Goal: Task Accomplishment & Management: Use online tool/utility

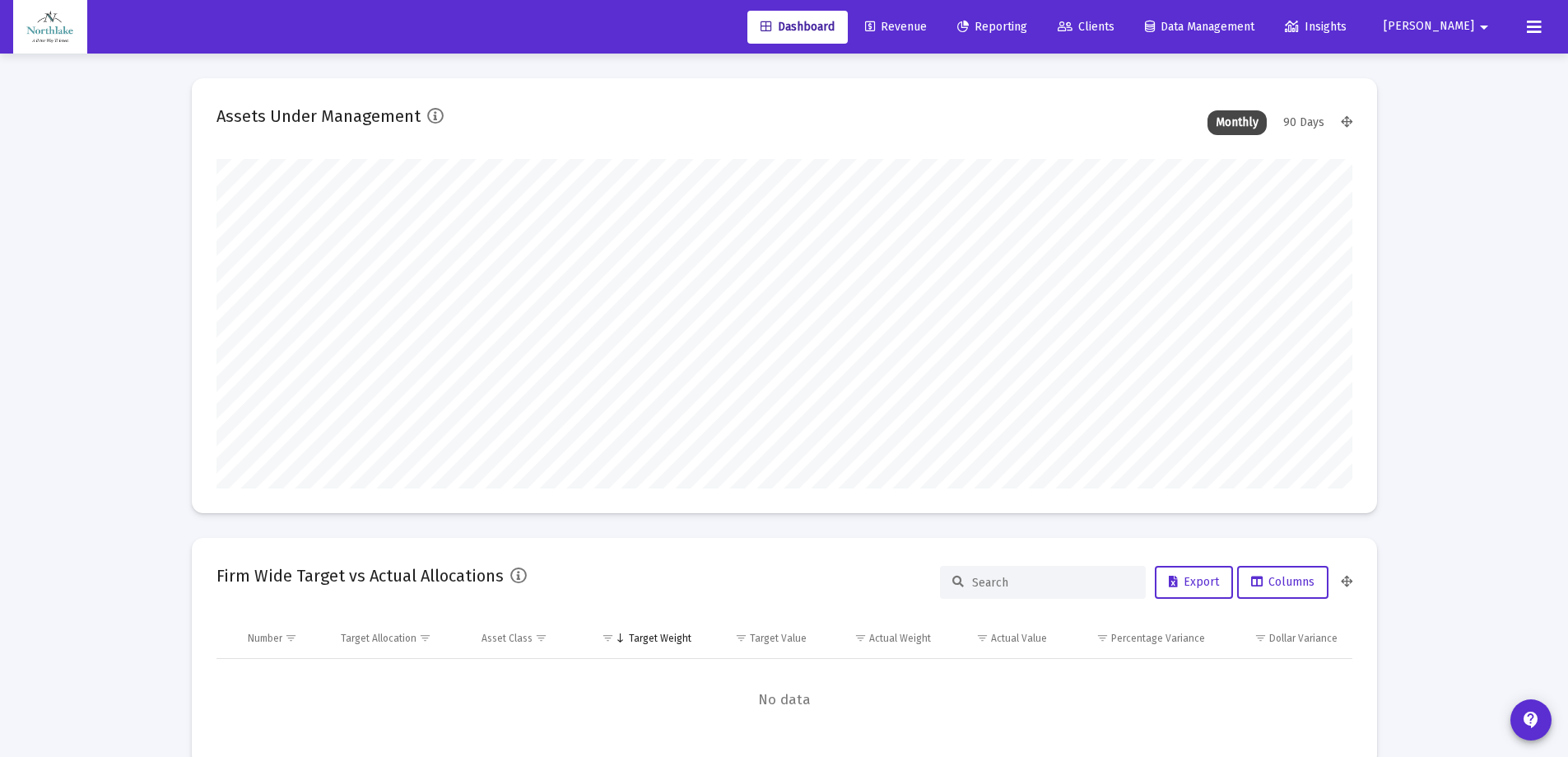
scroll to position [329, 1136]
type input "[DATE]"
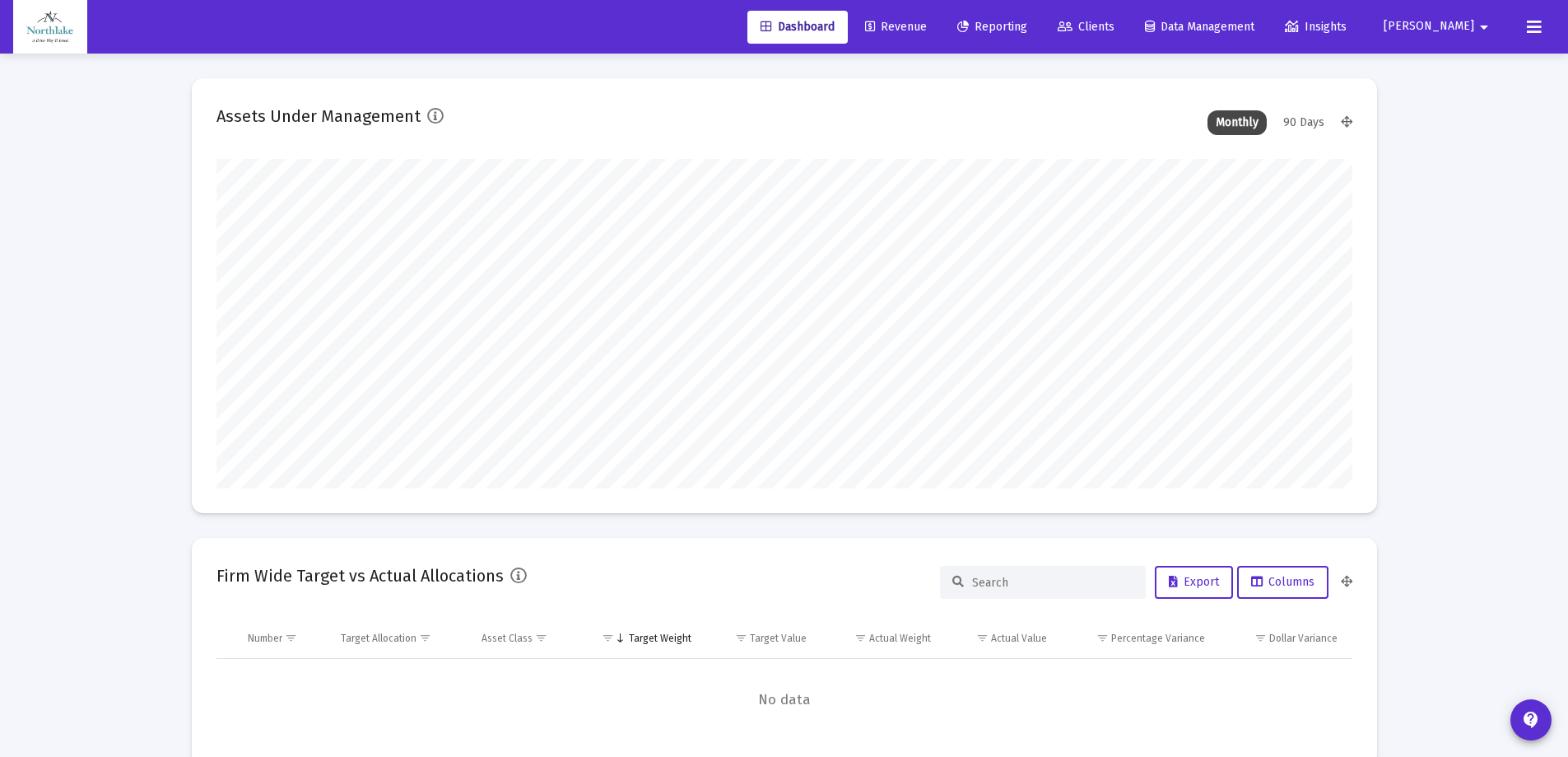
click at [927, 23] on span "Revenue" at bounding box center [896, 26] width 62 height 14
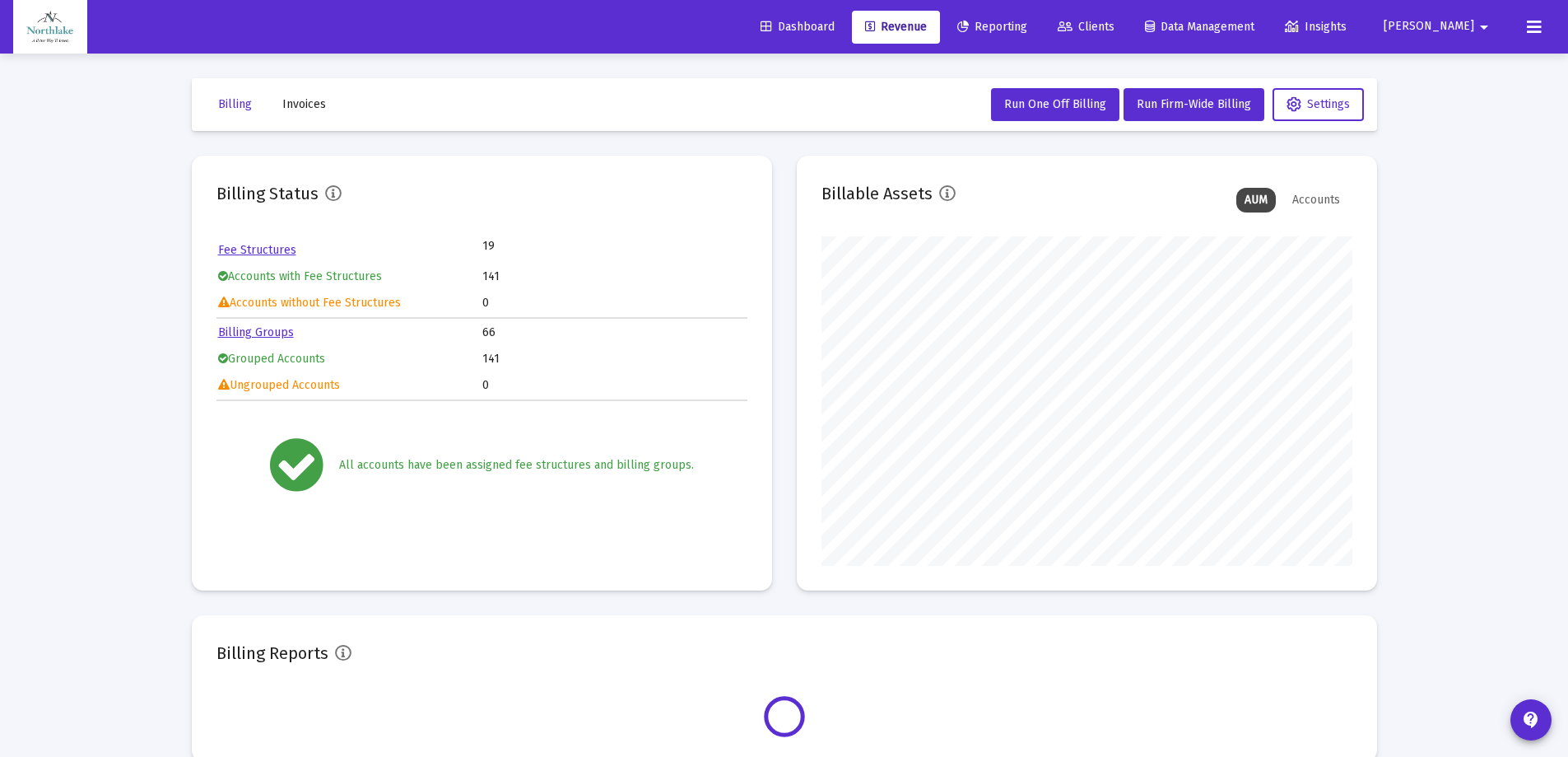
scroll to position [329, 531]
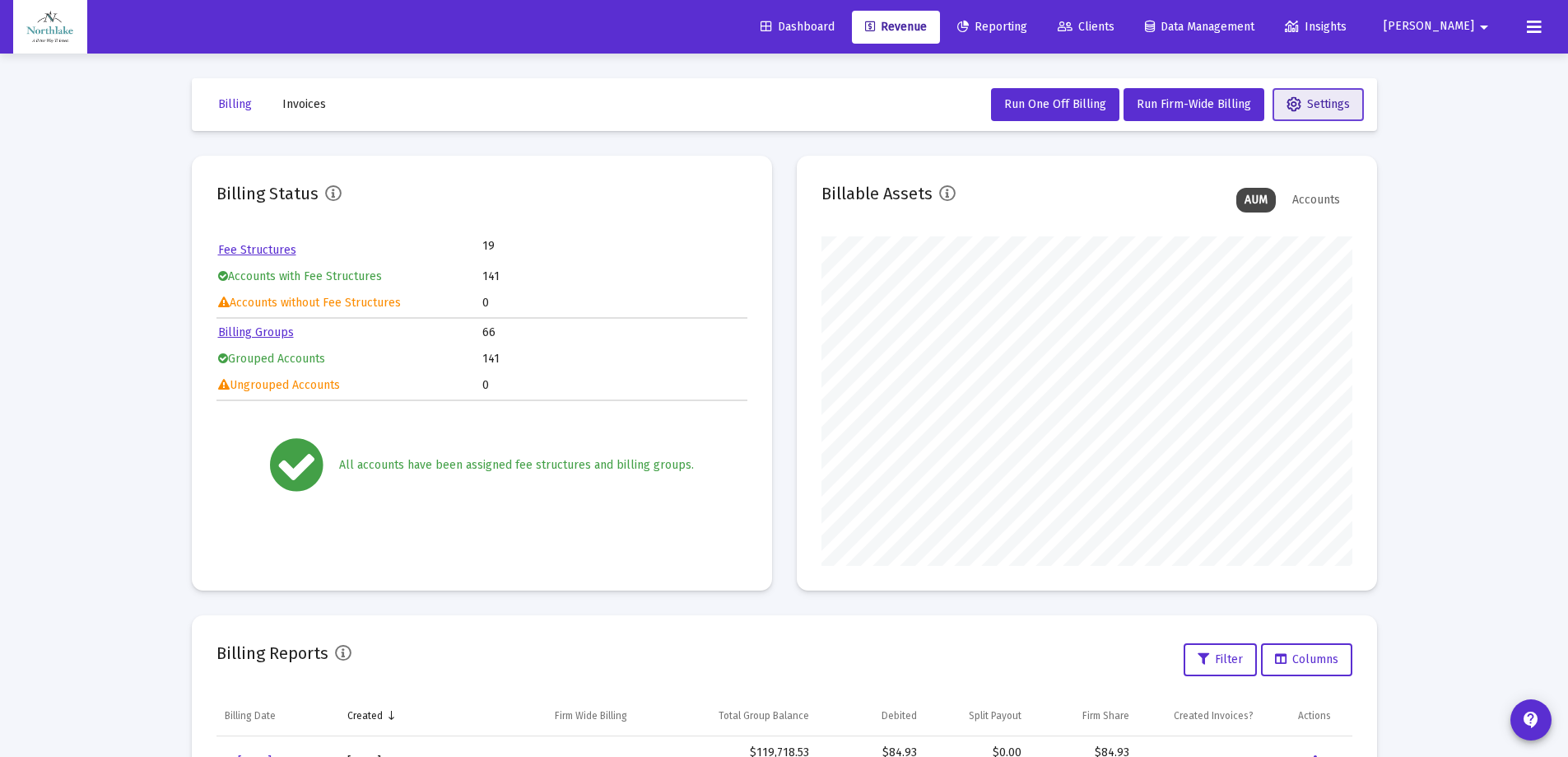
click at [1302, 98] on span "Settings" at bounding box center [1319, 104] width 64 height 14
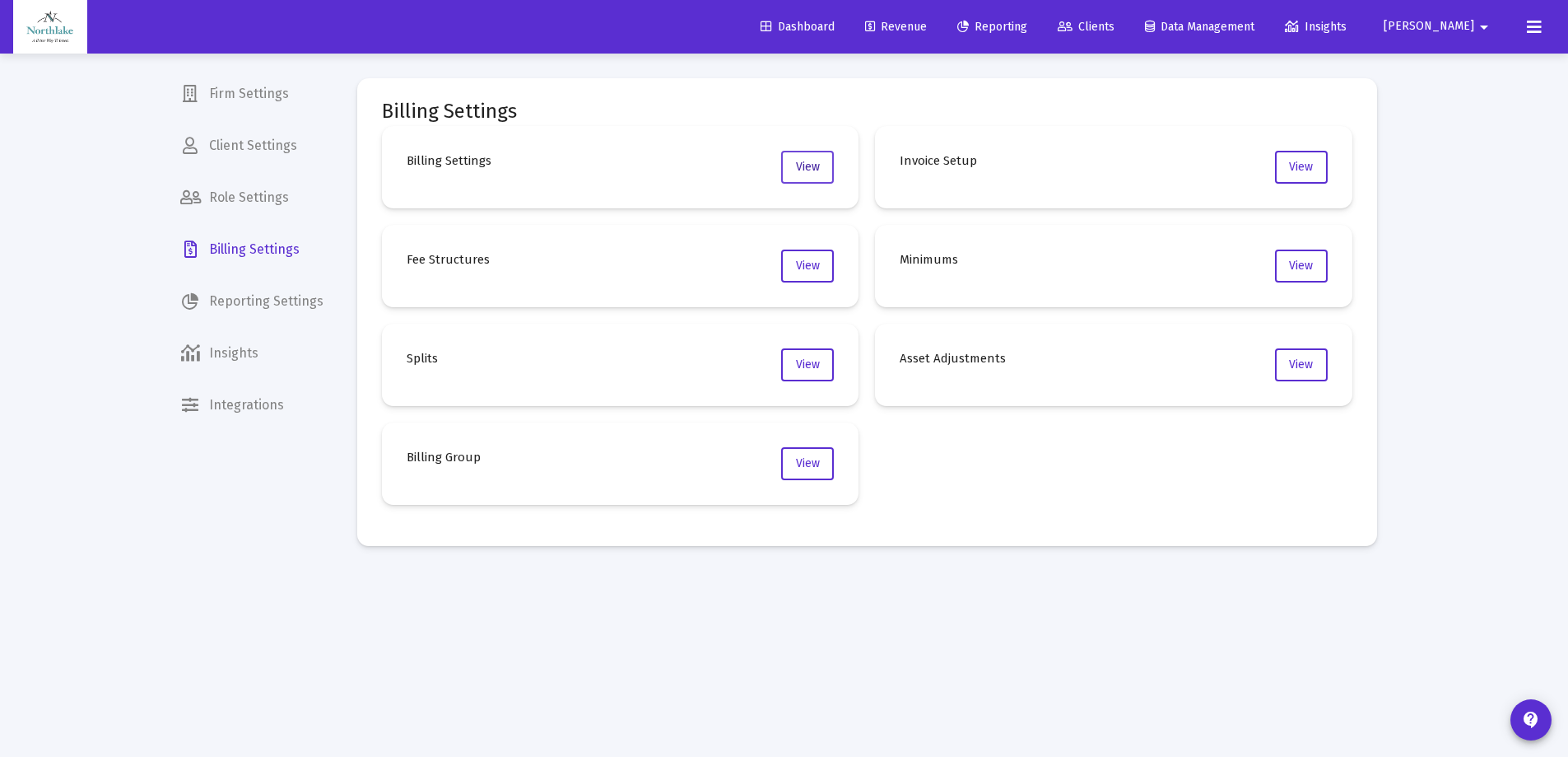
click at [810, 173] on span "View" at bounding box center [807, 166] width 23 height 14
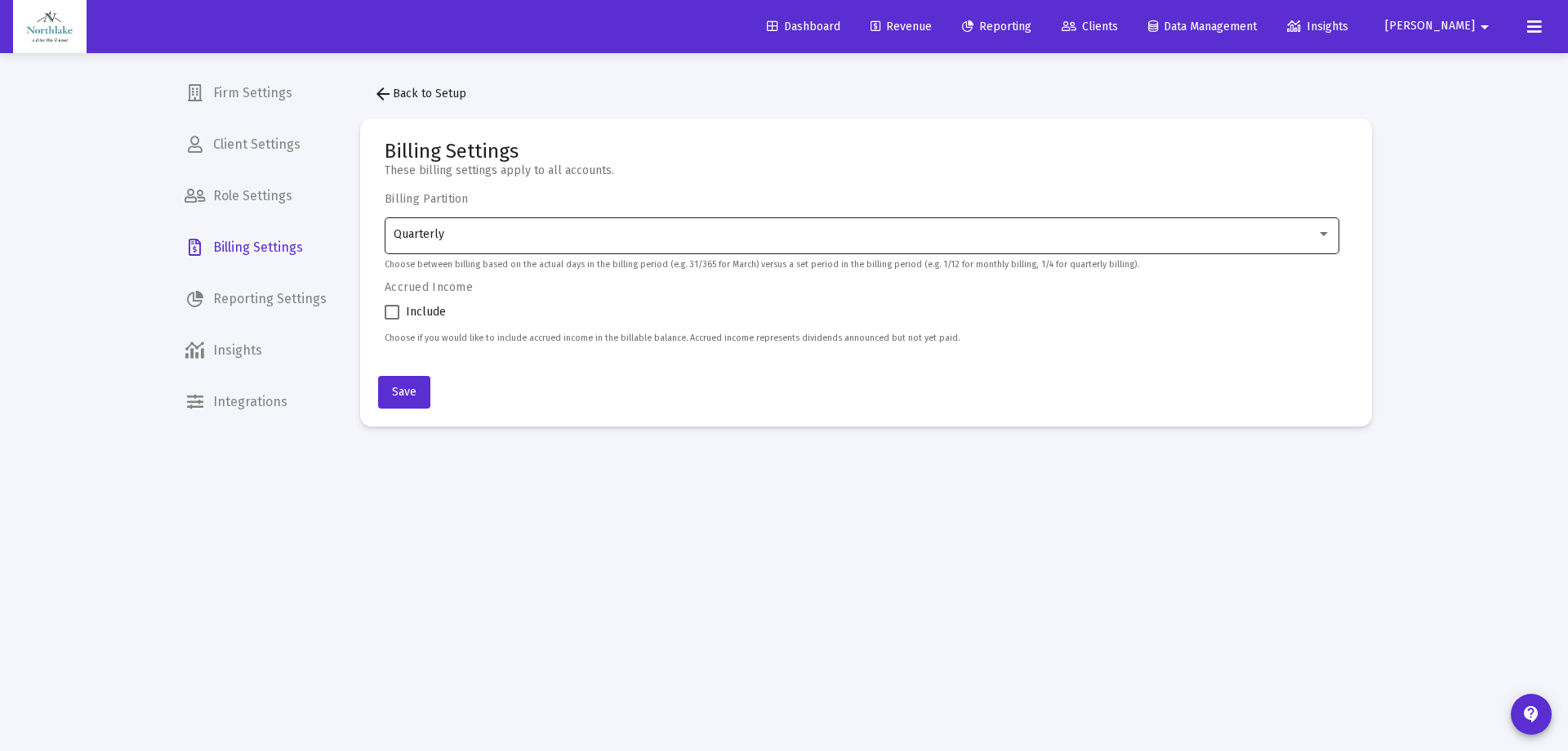
click at [503, 250] on div "Quarterly" at bounding box center [863, 234] width 938 height 40
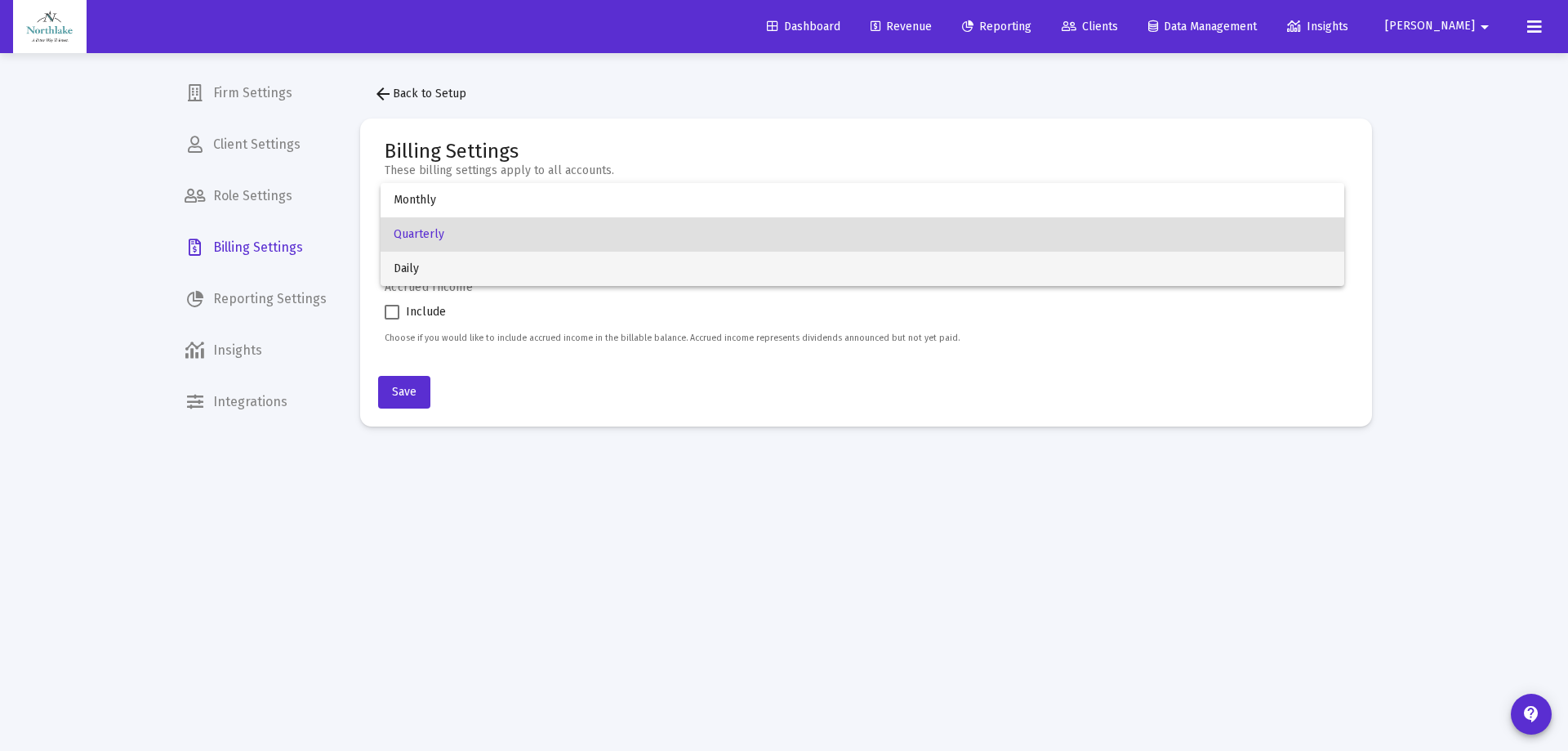
click at [476, 271] on span "Daily" at bounding box center [863, 268] width 938 height 34
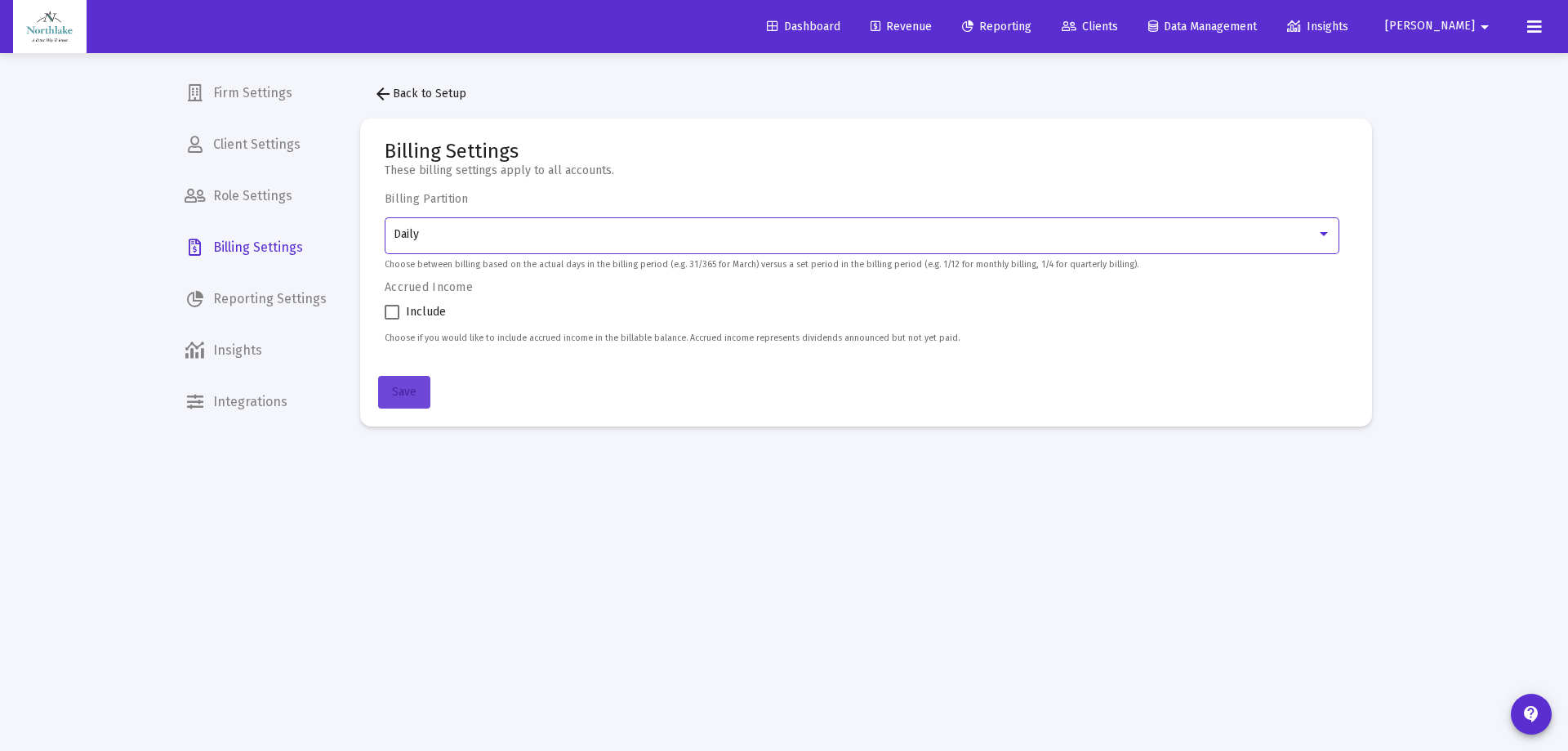
click at [408, 389] on span "Save" at bounding box center [404, 391] width 24 height 14
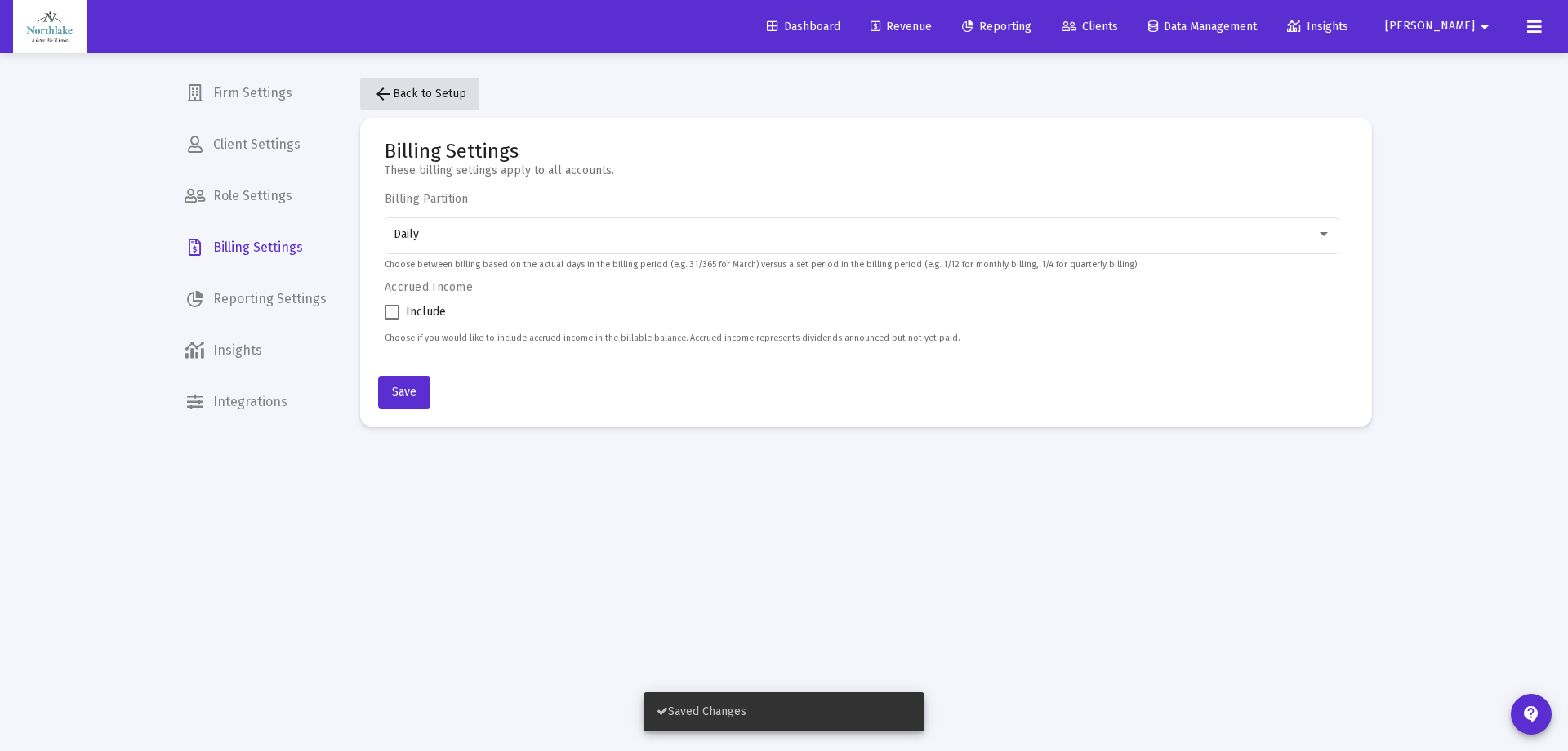
click at [388, 93] on mat-icon "arrow_back" at bounding box center [382, 93] width 20 height 20
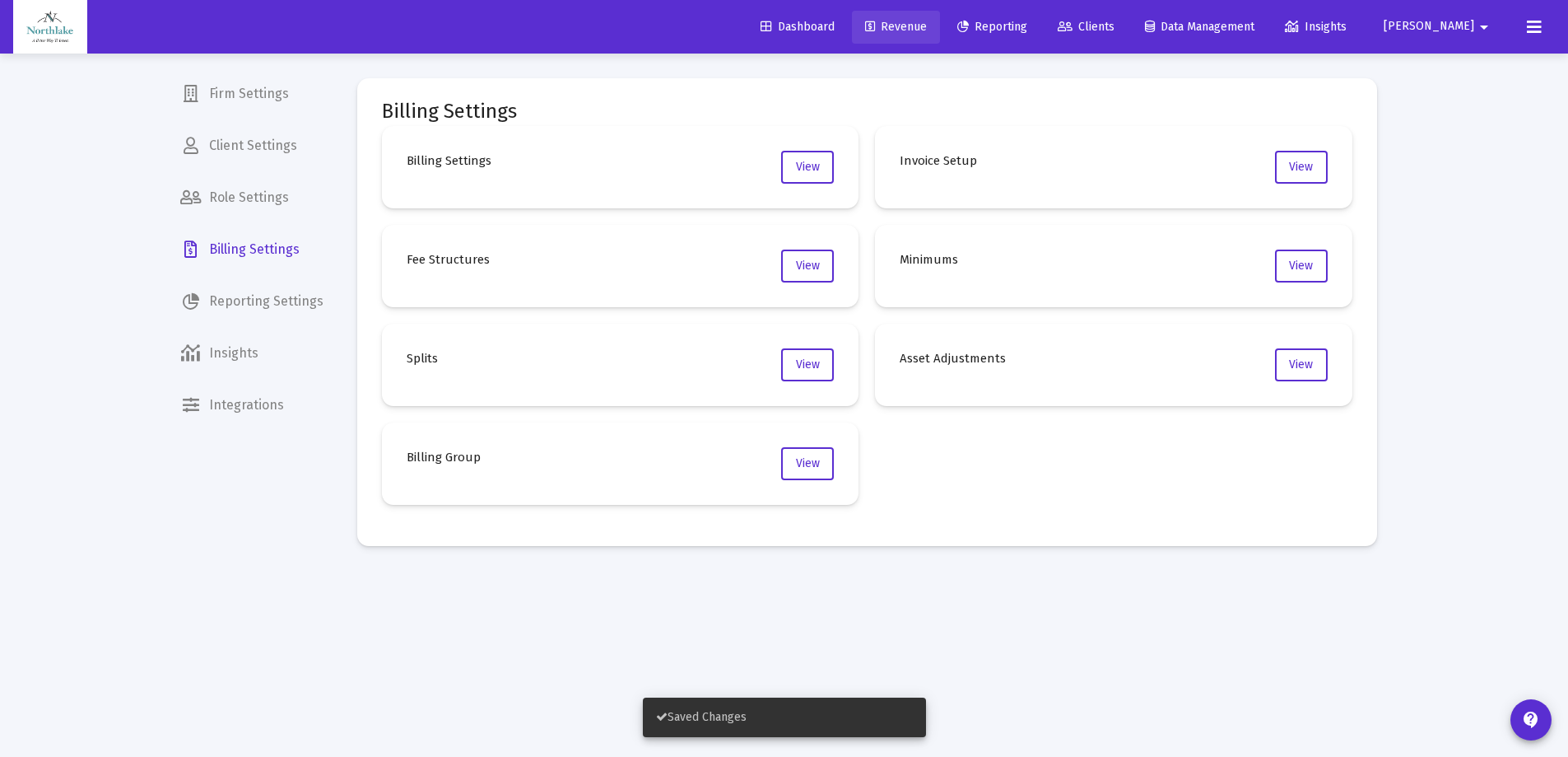
click at [927, 32] on span "Revenue" at bounding box center [896, 26] width 62 height 14
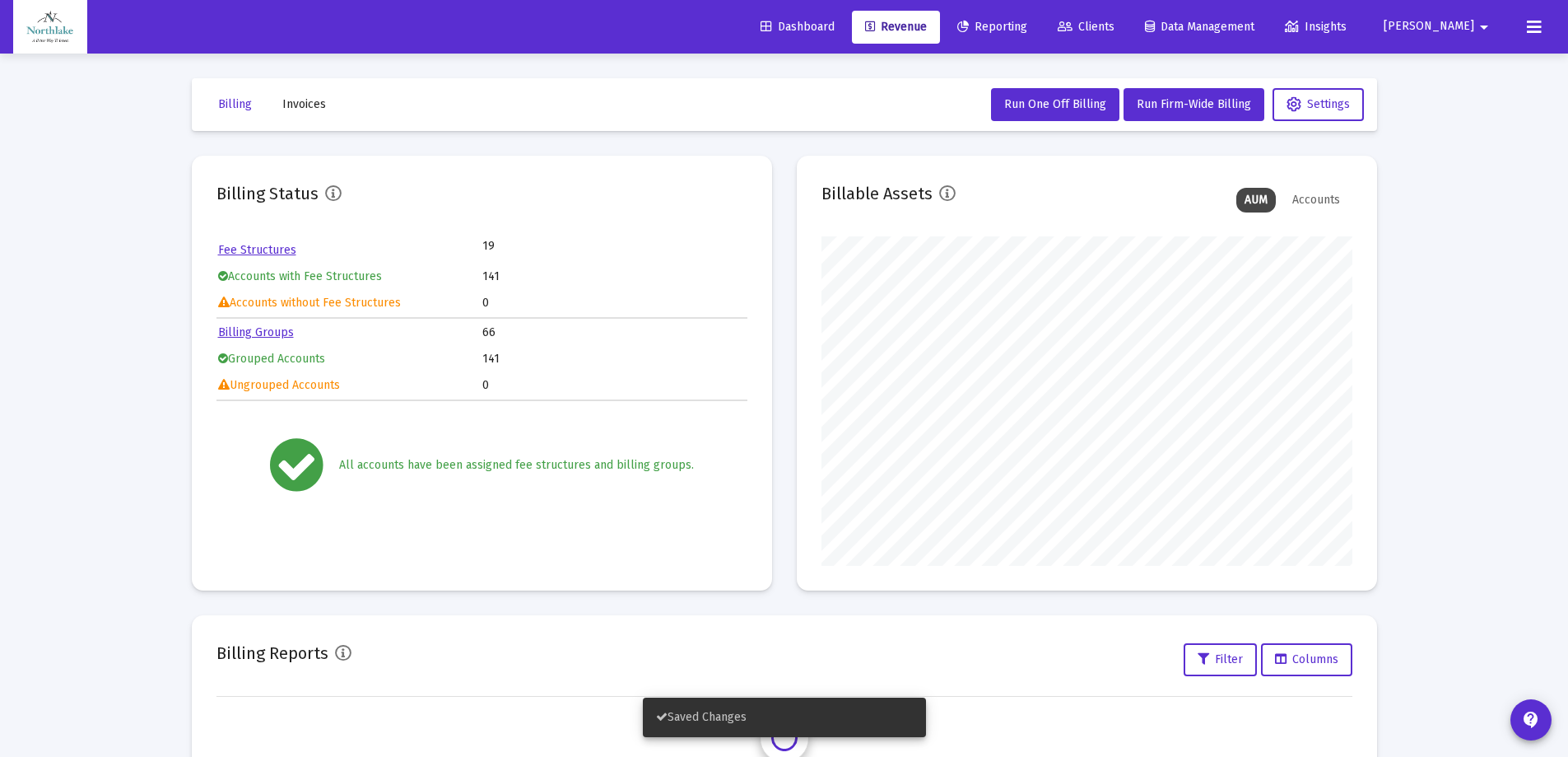
scroll to position [329, 531]
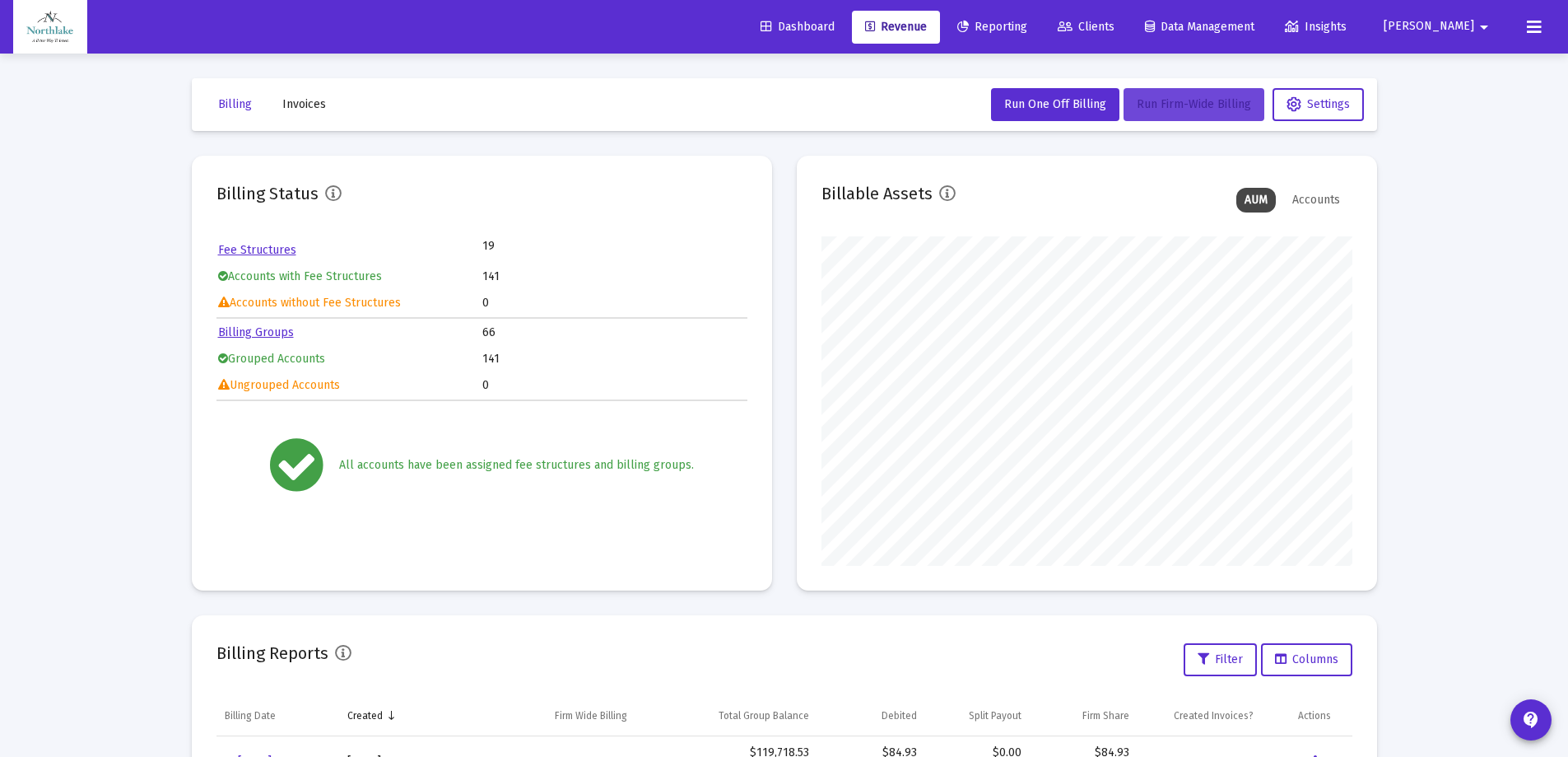
click at [1214, 106] on span "Run Firm-Wide Billing" at bounding box center [1194, 104] width 114 height 14
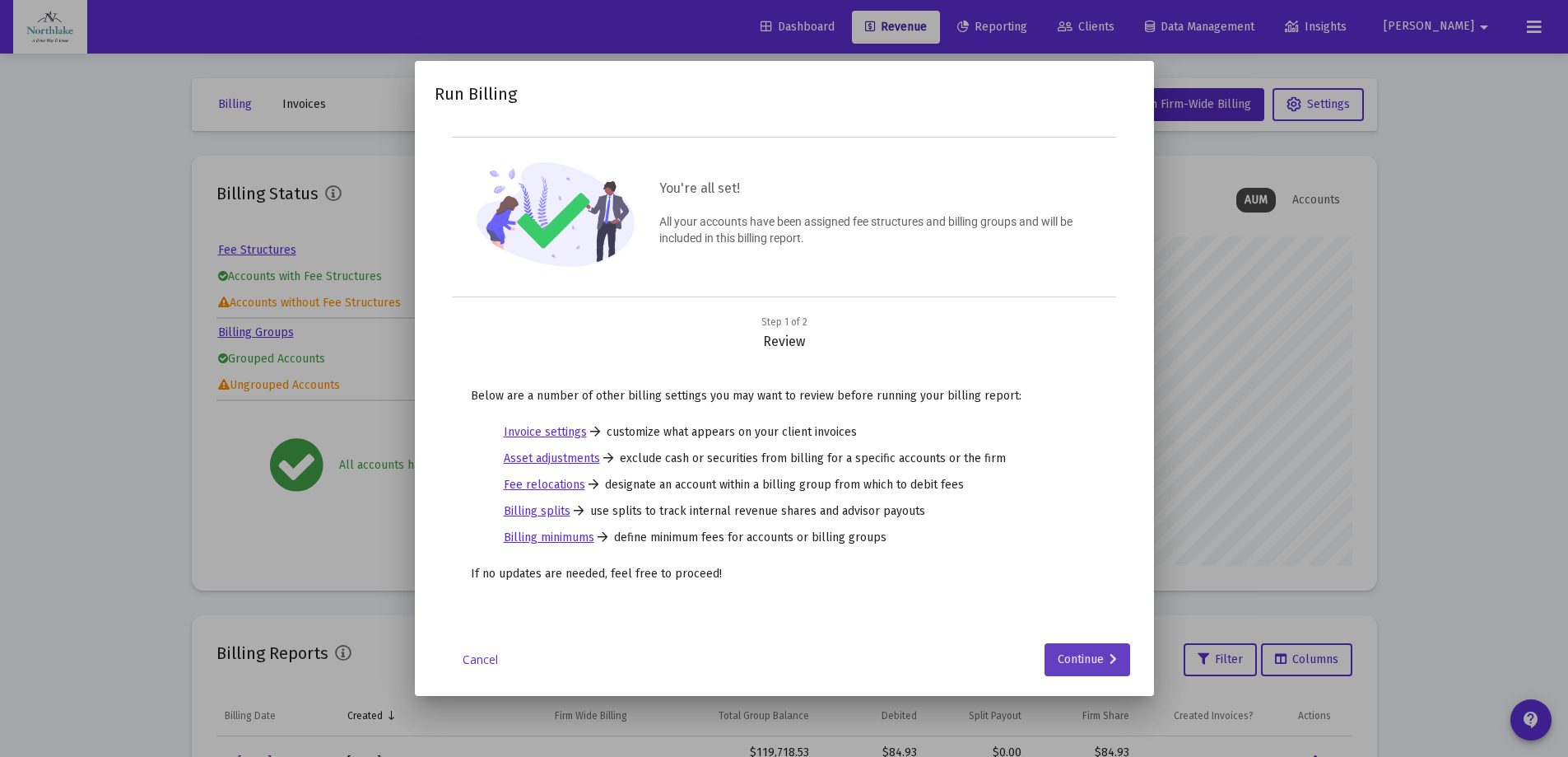
click at [1096, 659] on div "Continue" at bounding box center [1087, 659] width 59 height 33
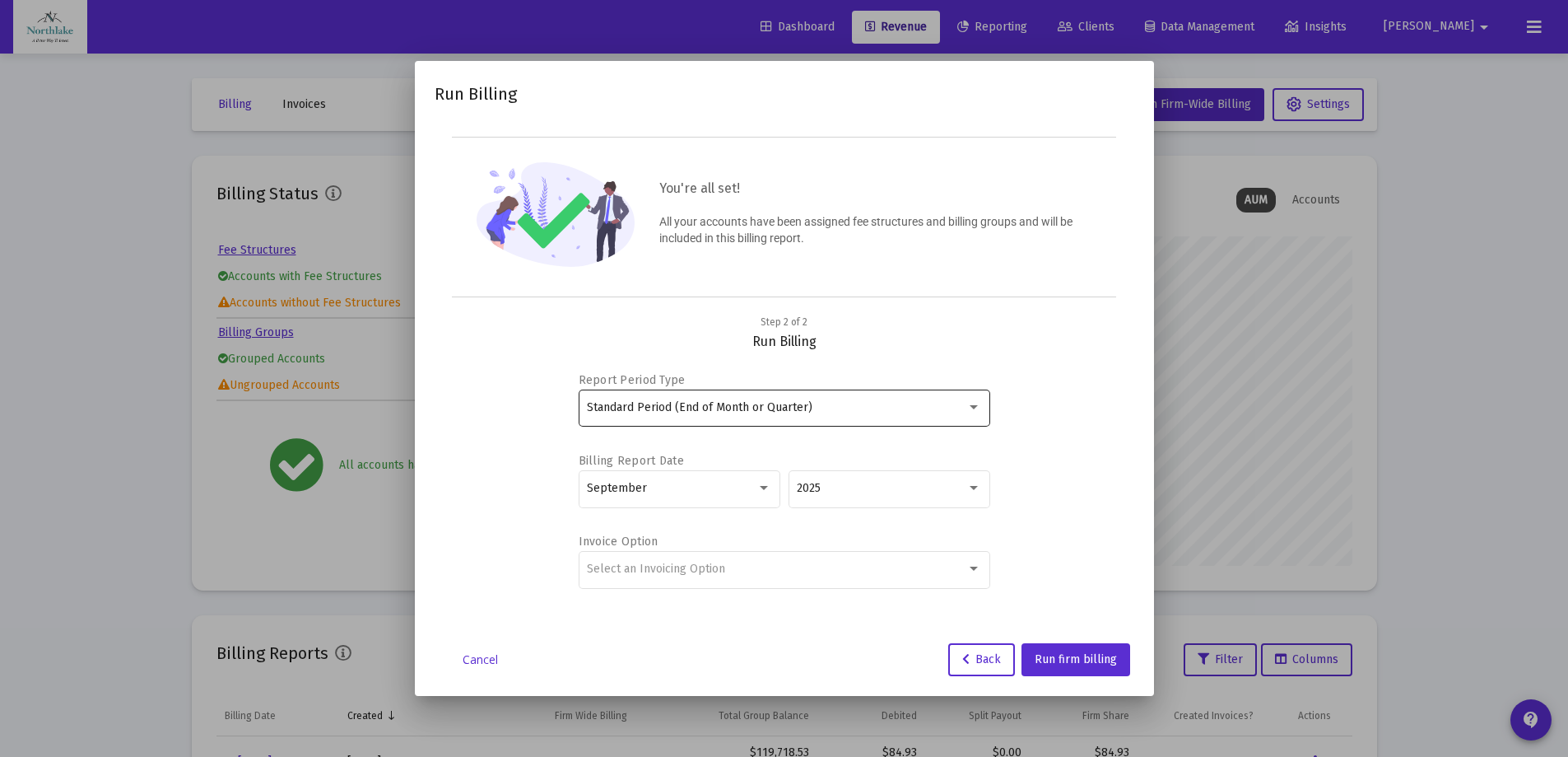
click at [750, 406] on span "Standard Period (End of Month or Quarter)" at bounding box center [700, 407] width 225 height 14
click at [750, 406] on span "Standard Period (End of Month or Quarter)" at bounding box center [784, 406] width 394 height 35
click at [510, 406] on div "Report Period Type Standard Period (End of Month or Quarter) Billing Report Dat…" at bounding box center [784, 481] width 660 height 264
click at [731, 481] on div "September" at bounding box center [671, 488] width 170 height 13
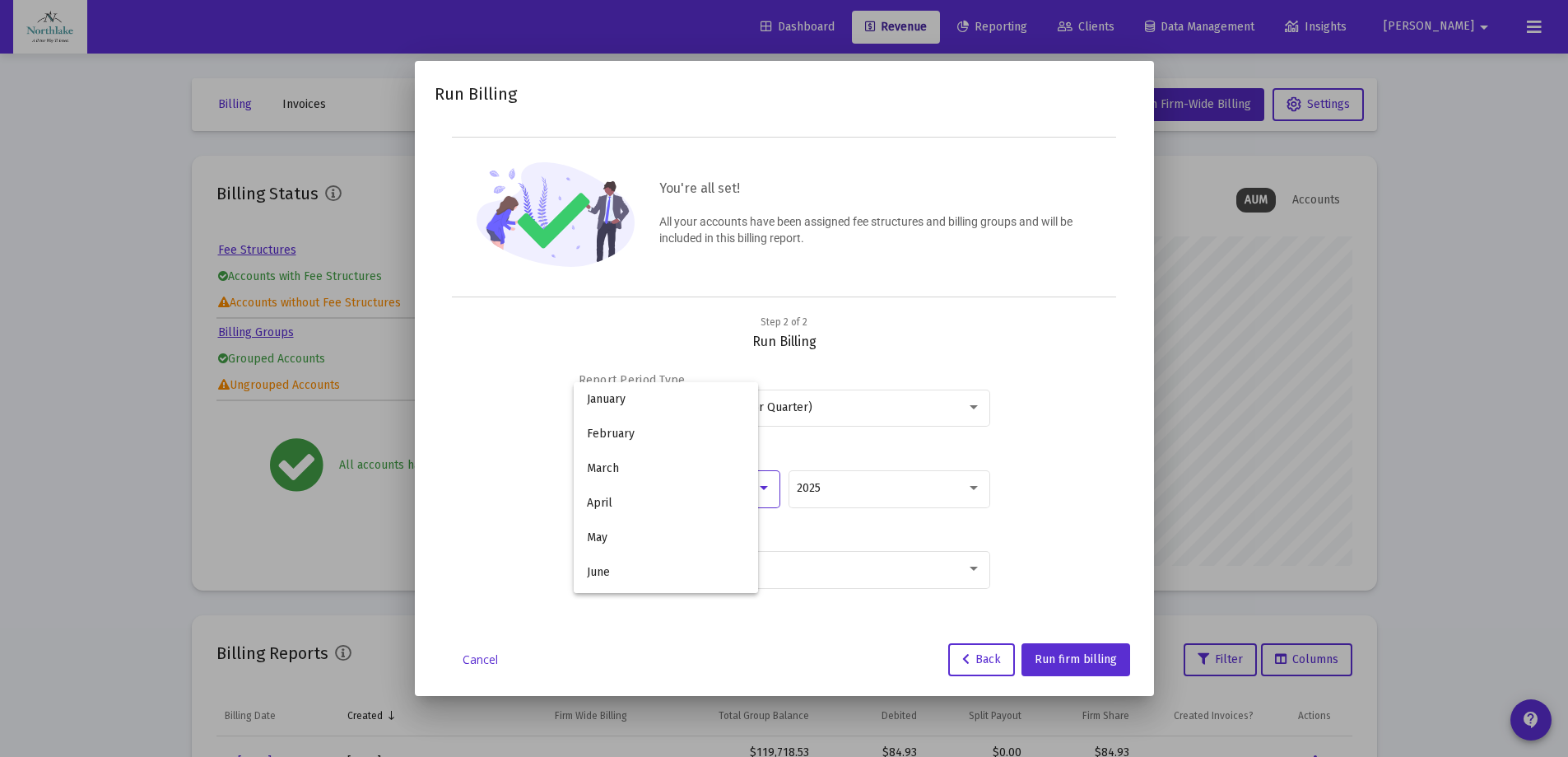
scroll to position [189, 0]
click at [526, 498] on div at bounding box center [784, 378] width 1568 height 757
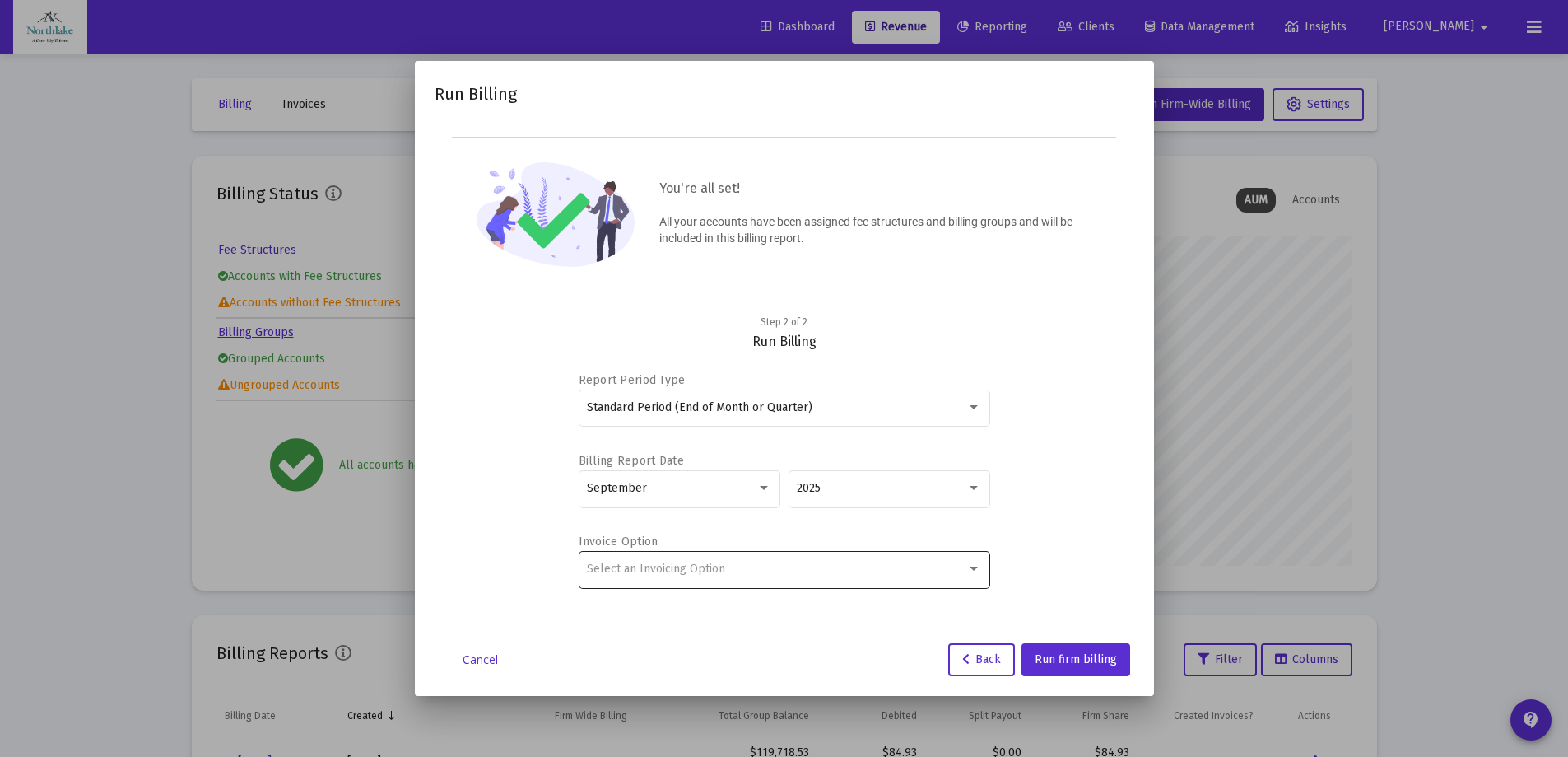
click at [736, 565] on div "Select an Invoicing Option" at bounding box center [776, 568] width 380 height 13
click at [749, 603] on span "Create Invoice by Billing Group" at bounding box center [784, 602] width 394 height 35
click at [1066, 659] on span "Run firm billing" at bounding box center [1076, 659] width 83 height 14
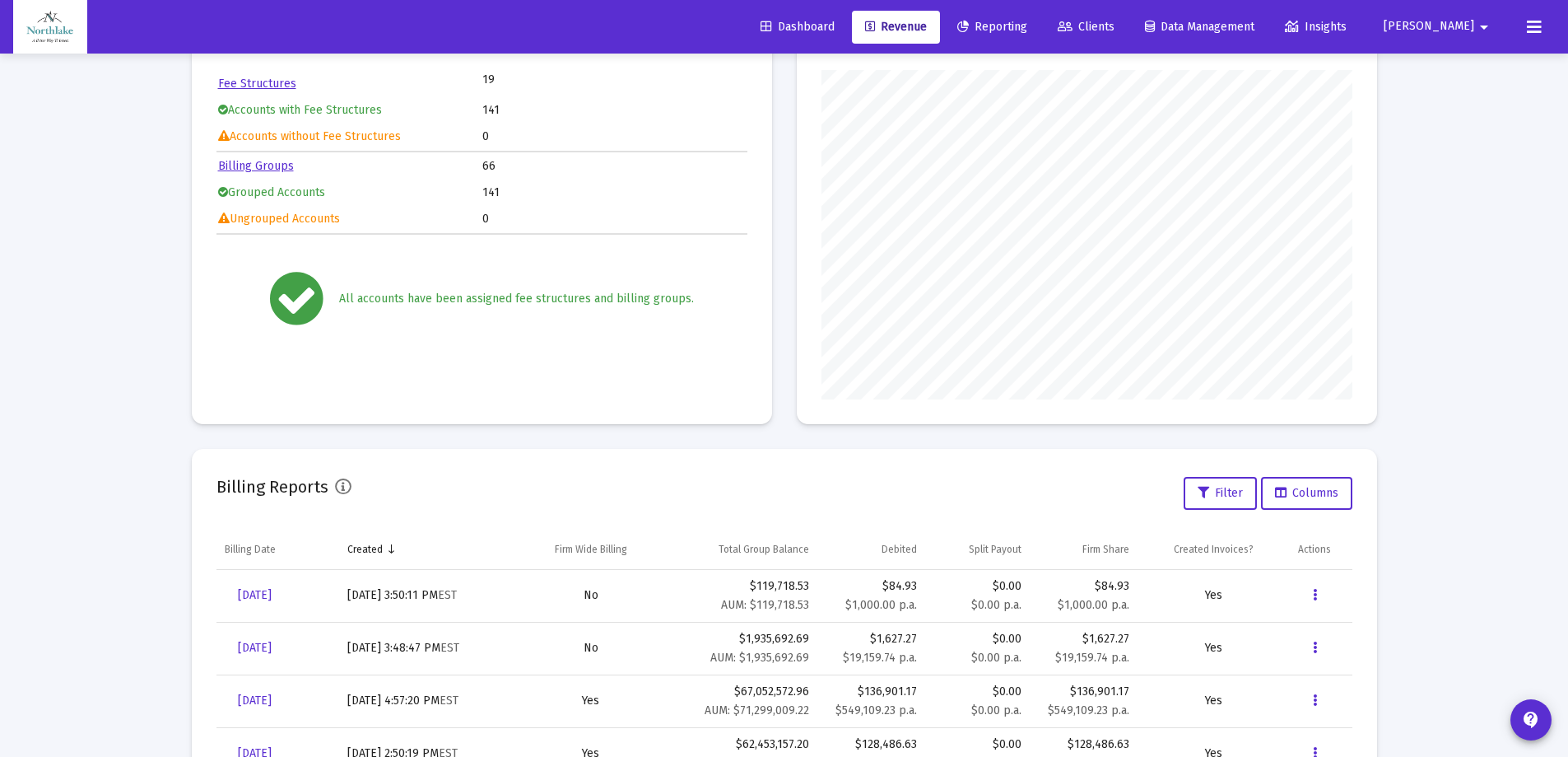
scroll to position [0, 0]
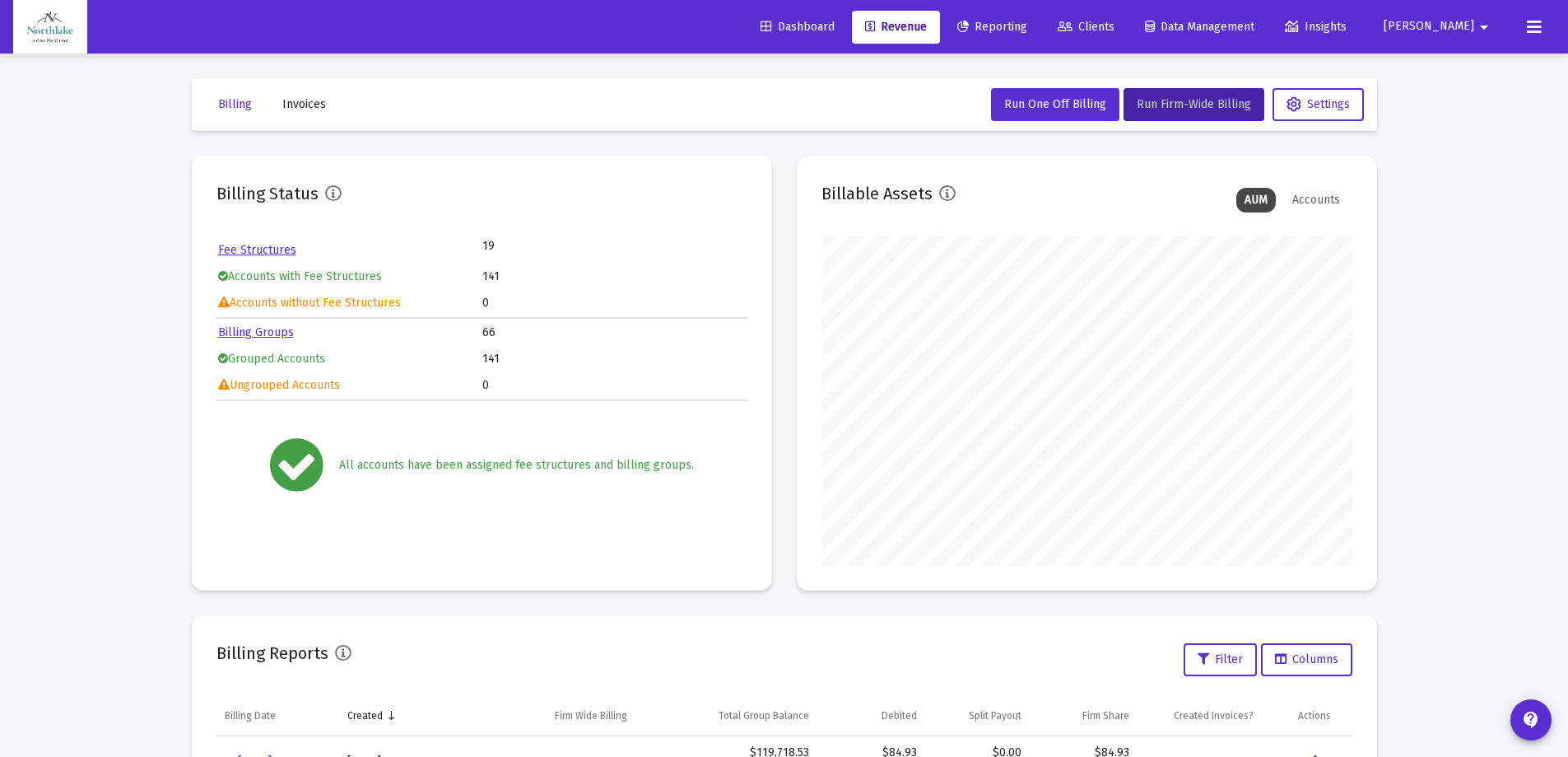
click at [1439, 342] on div "Loading... Billing Invoices Run One Off Billing Run Firm-Wide Billing Settings …" at bounding box center [784, 547] width 1568 height 1095
click at [1541, 23] on icon at bounding box center [1534, 26] width 15 height 20
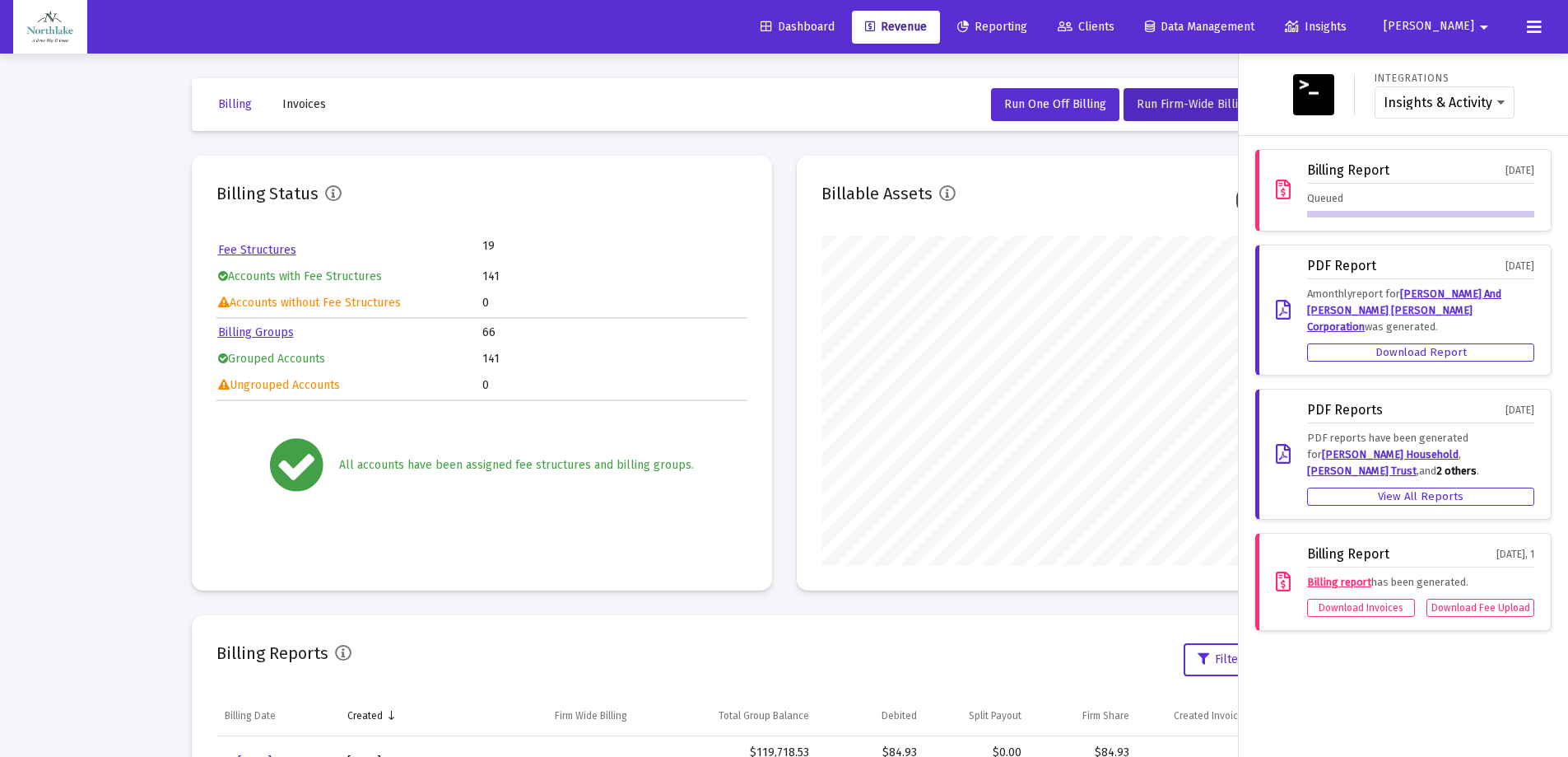
click at [1392, 669] on div "Integrations Insights & Activity Wealthbox Billing Report Oct 2, 2025 Queued PD…" at bounding box center [1403, 405] width 329 height 704
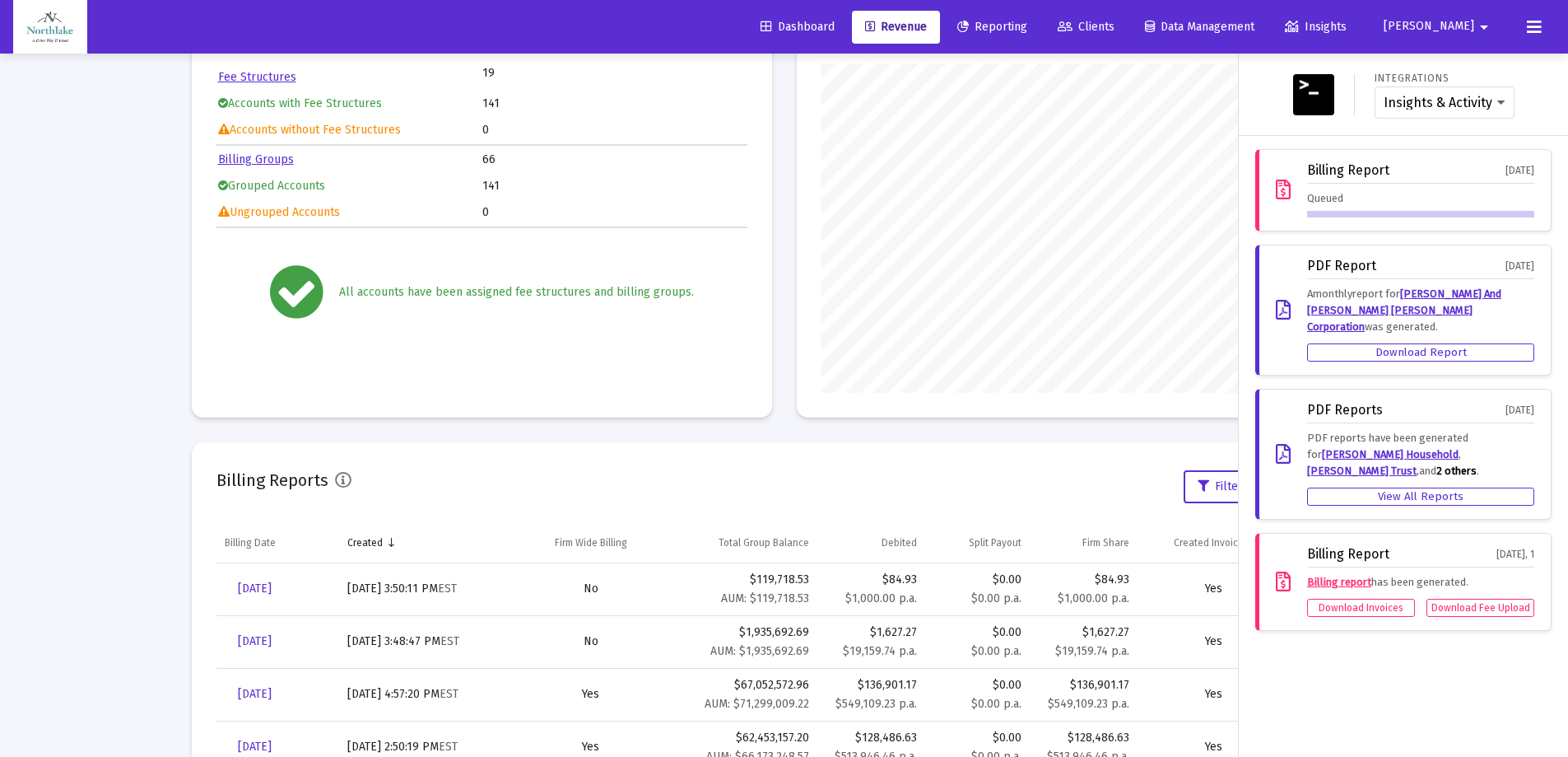
scroll to position [329, 0]
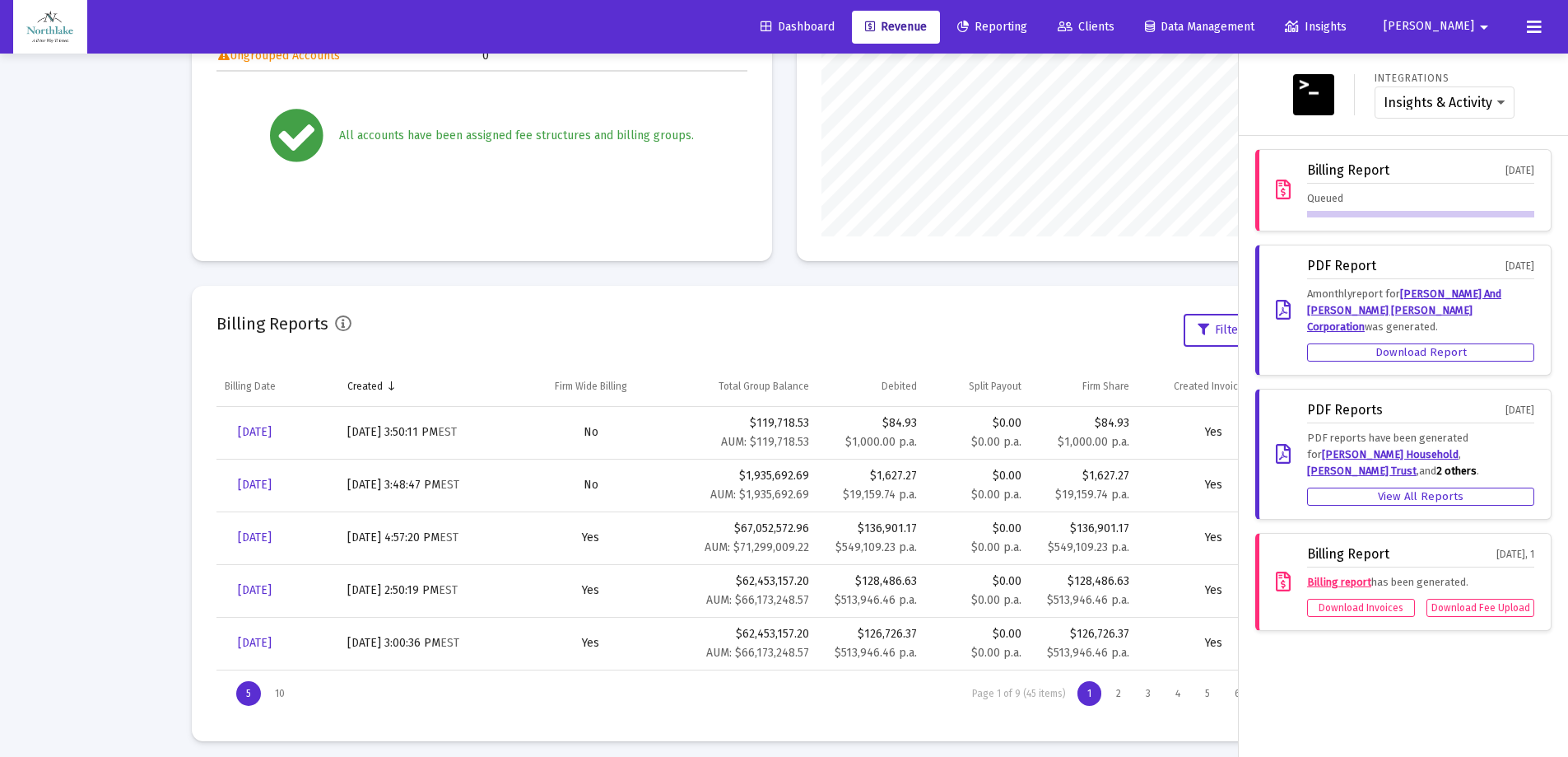
click at [148, 239] on div at bounding box center [784, 378] width 1568 height 757
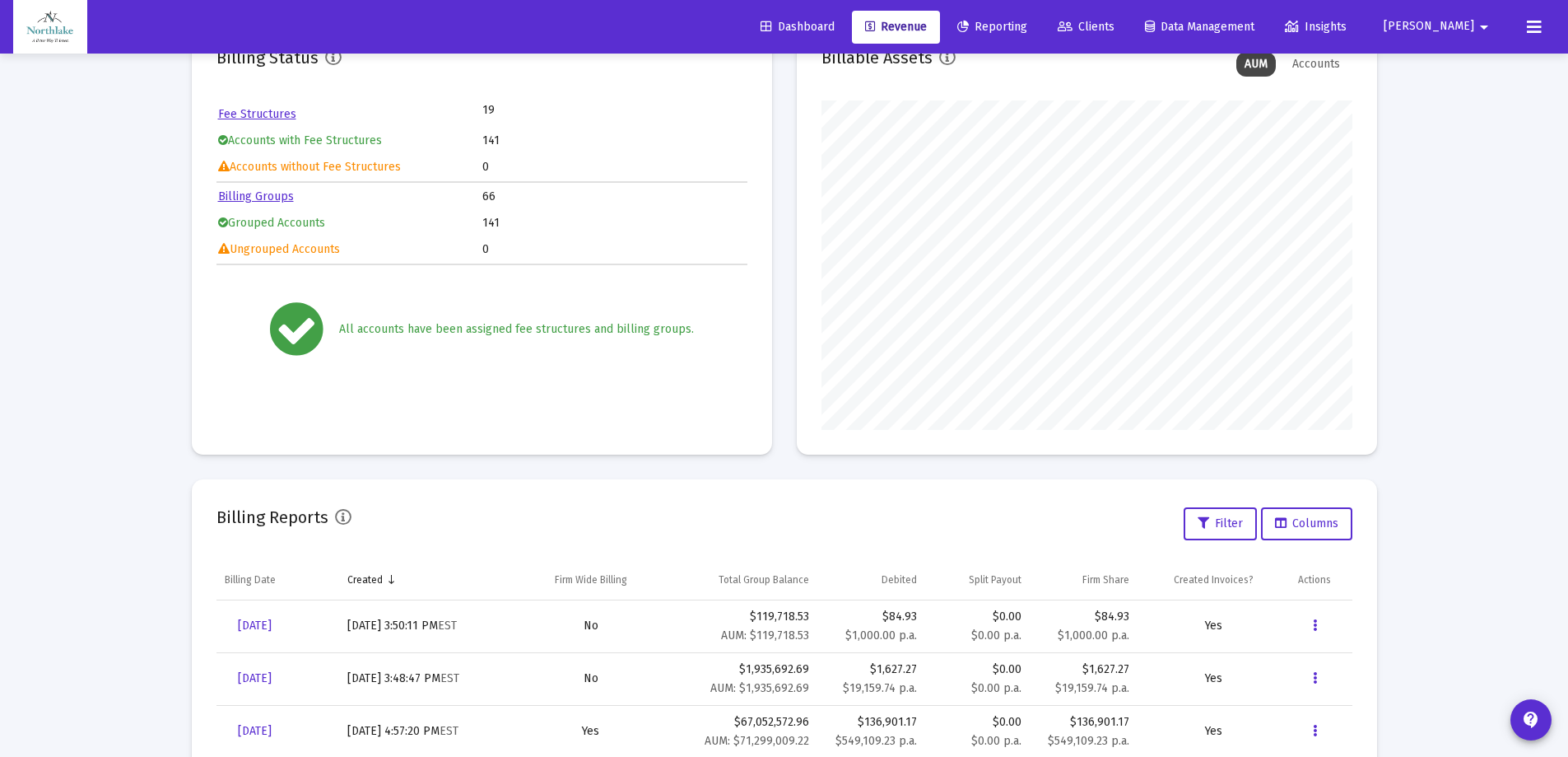
scroll to position [0, 0]
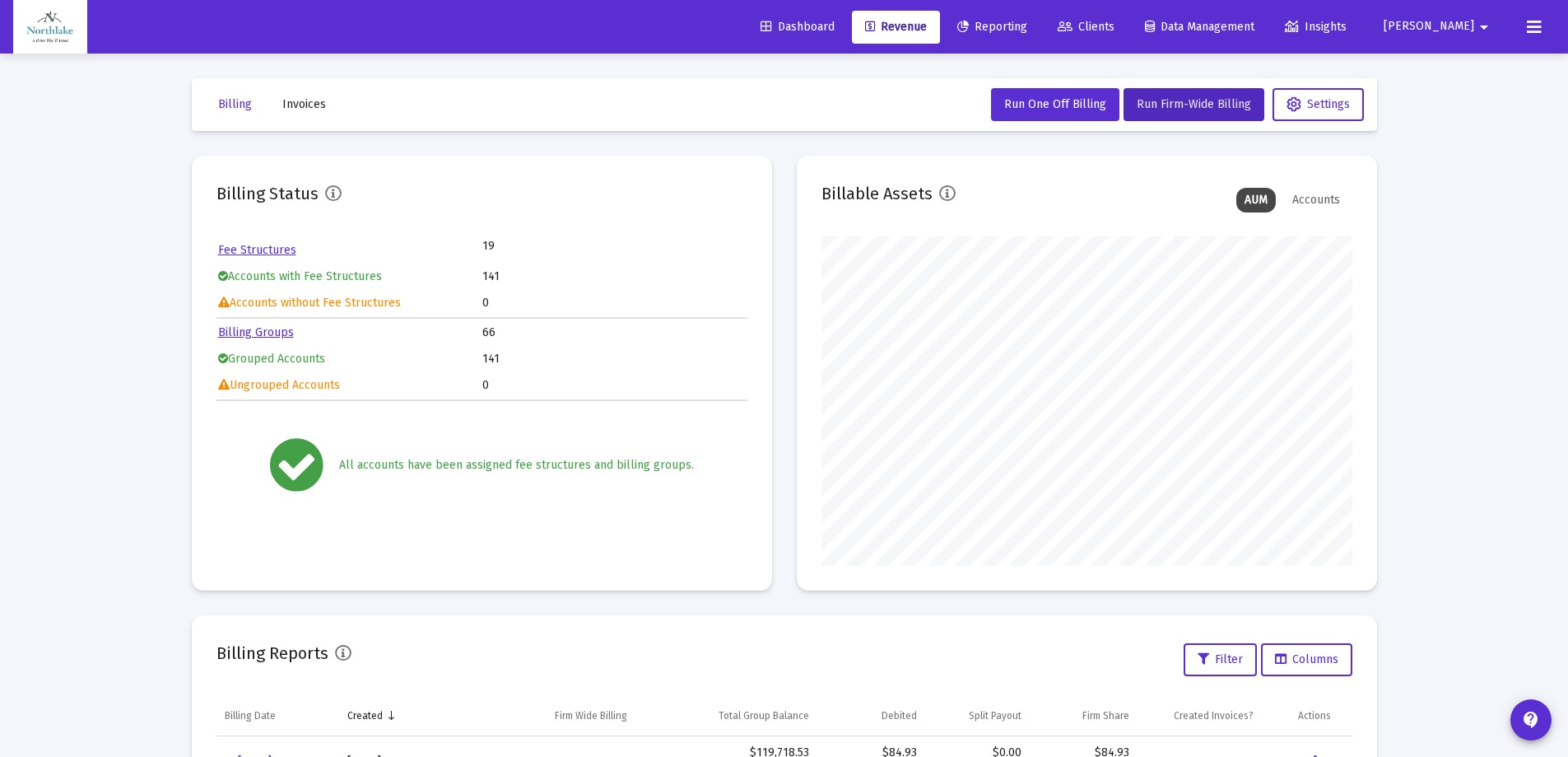
click at [835, 30] on span "Dashboard" at bounding box center [797, 26] width 74 height 14
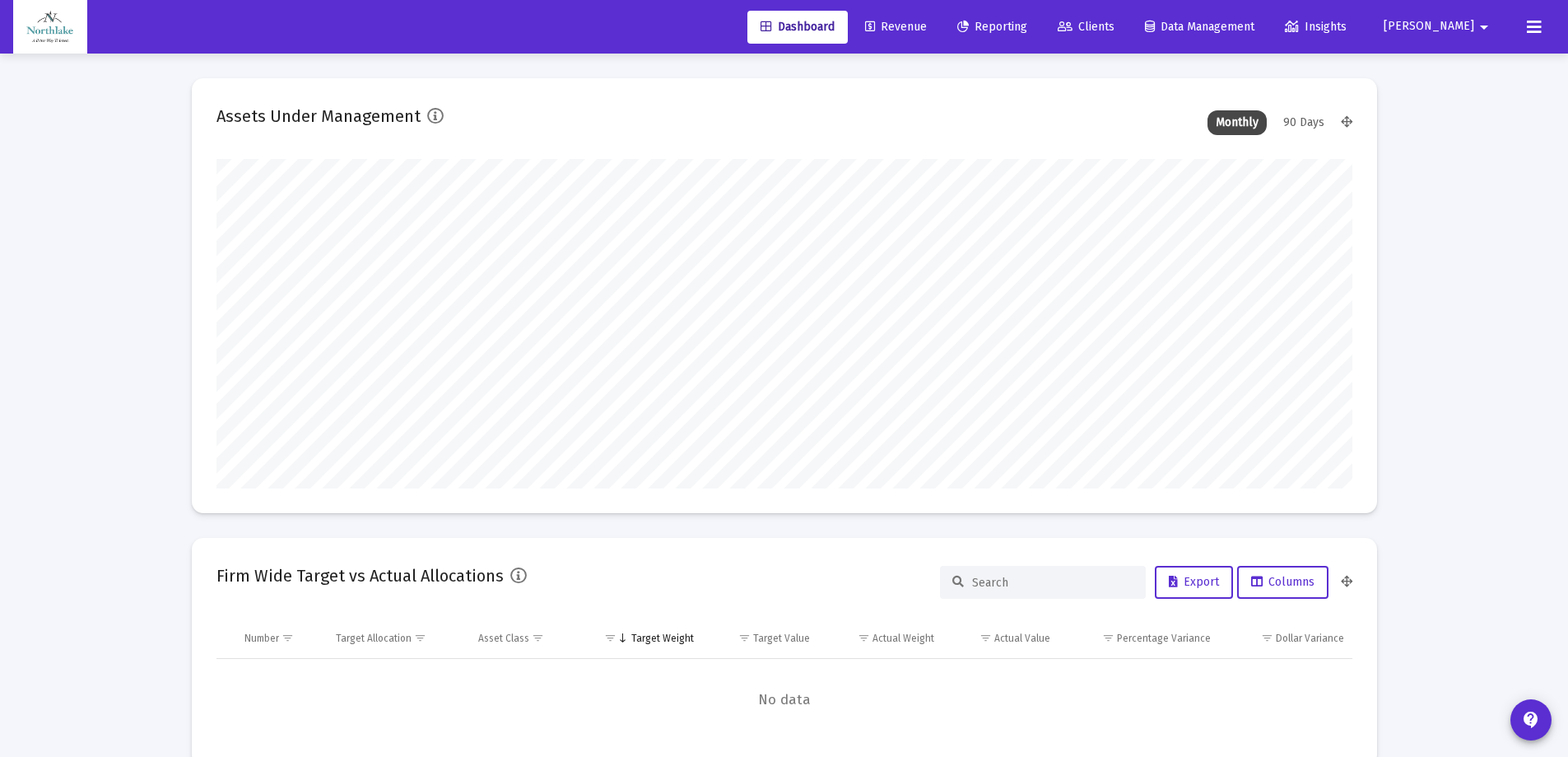
scroll to position [329, 611]
type input "[DATE]"
